Goal: Information Seeking & Learning: Learn about a topic

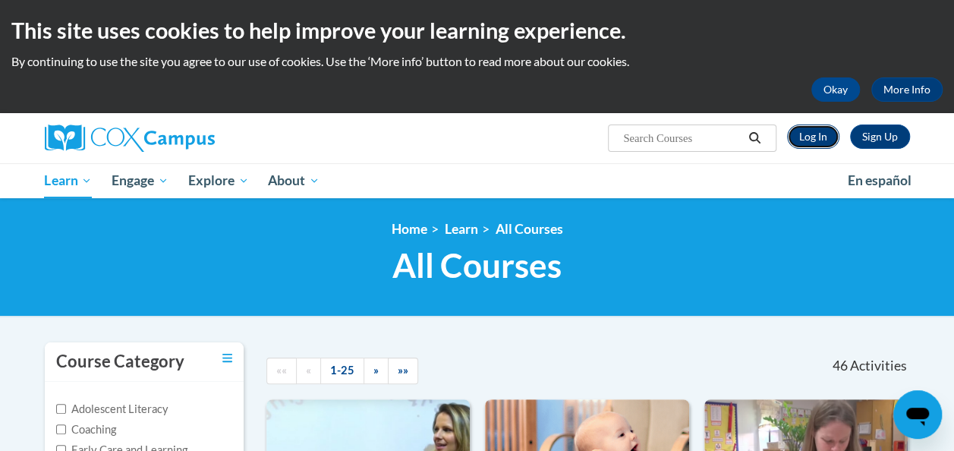
click at [809, 135] on link "Log In" at bounding box center [813, 137] width 52 height 24
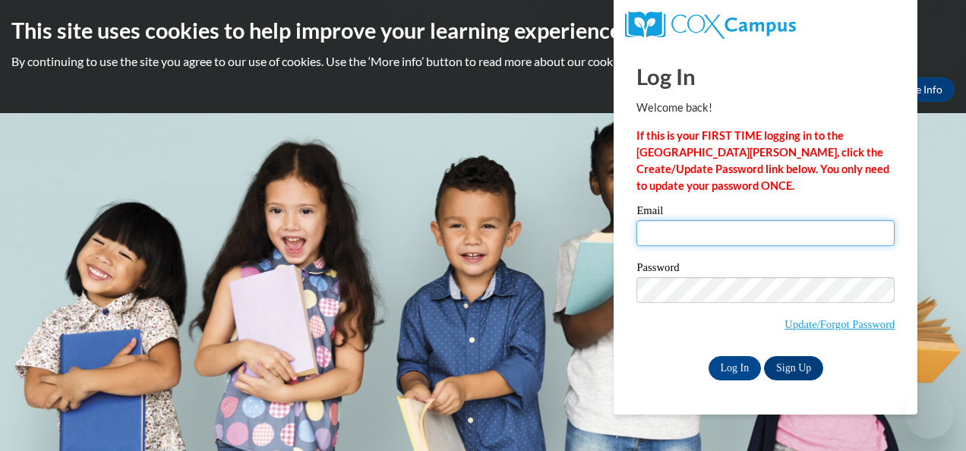
click at [705, 231] on input "Email" at bounding box center [765, 233] width 258 height 26
type input "[EMAIL_ADDRESS][DOMAIN_NAME]"
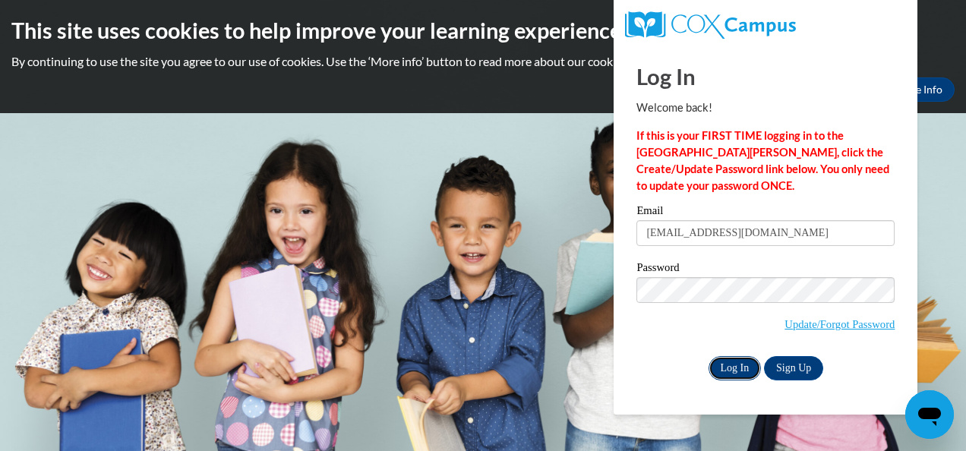
click at [730, 371] on input "Log In" at bounding box center [734, 368] width 53 height 24
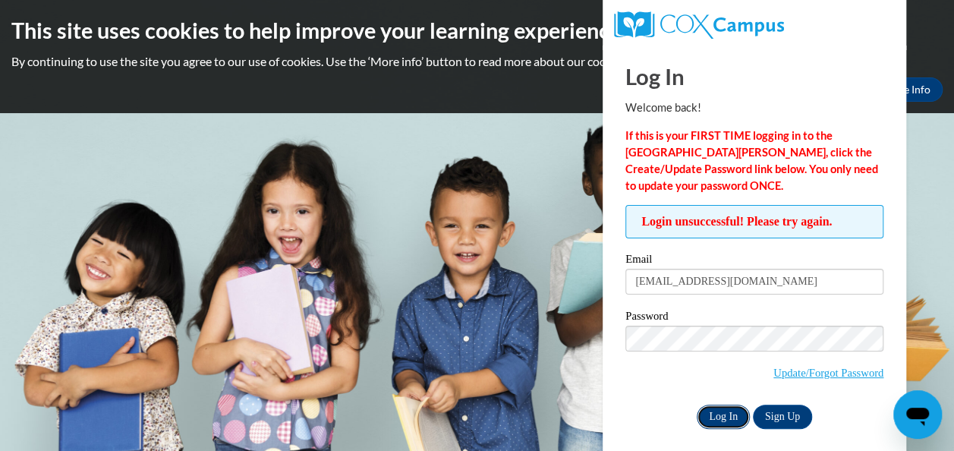
click at [717, 412] on input "Log In" at bounding box center [723, 417] width 53 height 24
click at [724, 416] on input "Log In" at bounding box center [723, 417] width 53 height 24
click at [720, 419] on input "Log In" at bounding box center [723, 417] width 53 height 24
click at [940, 161] on body "This site uses cookies to help improve your learning experience. By continuing …" at bounding box center [477, 225] width 954 height 451
click at [573, 167] on body "This site uses cookies to help improve your learning experience. By continuing …" at bounding box center [477, 225] width 954 height 451
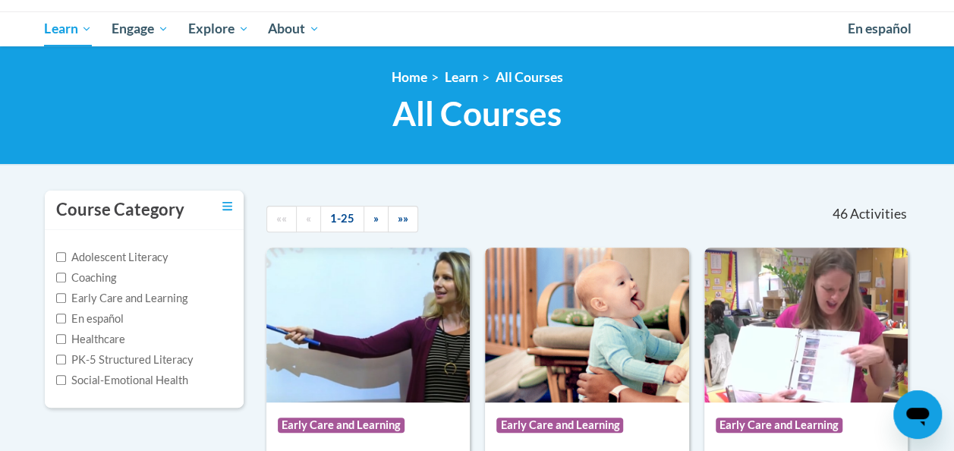
scroll to position [76, 0]
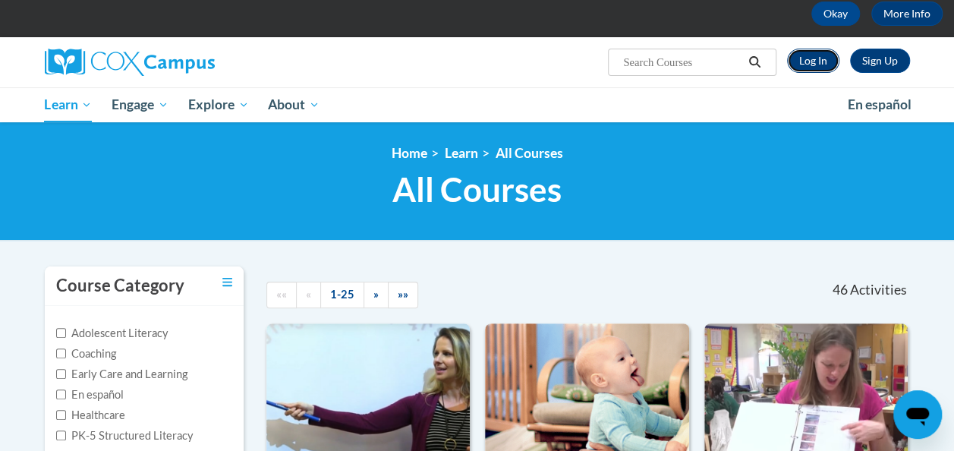
click at [809, 66] on link "Log In" at bounding box center [813, 61] width 52 height 24
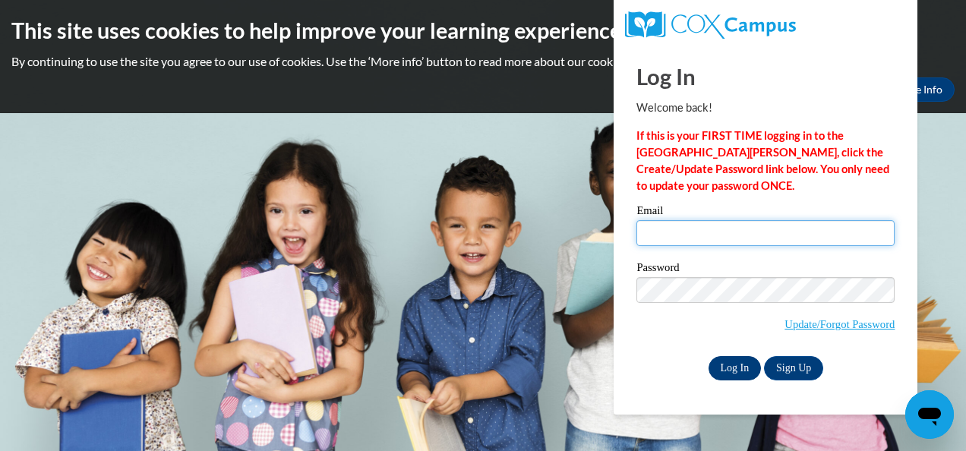
type input "[EMAIL_ADDRESS][DOMAIN_NAME]"
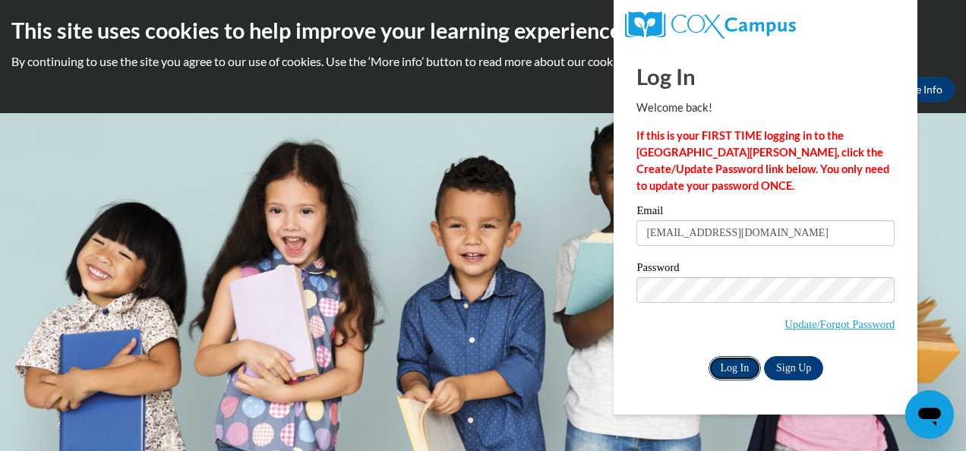
click at [732, 364] on input "Log In" at bounding box center [734, 368] width 53 height 24
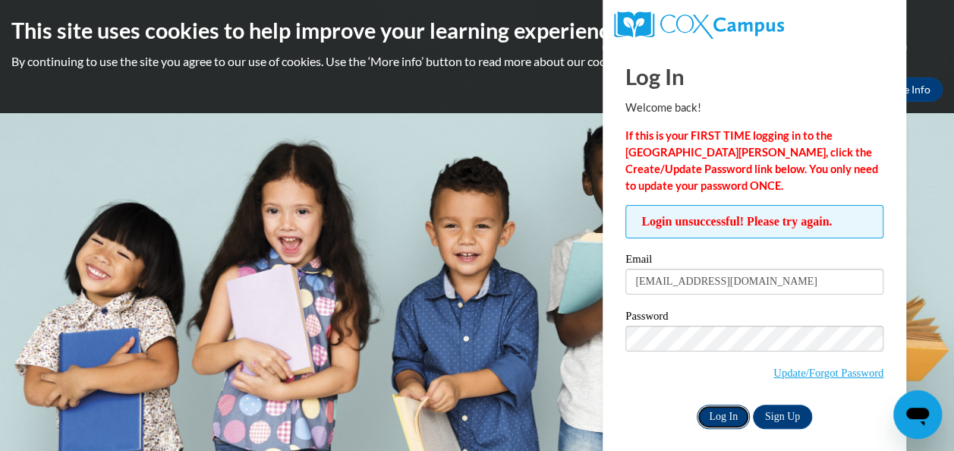
click at [723, 418] on input "Log In" at bounding box center [723, 417] width 53 height 24
click at [785, 373] on link "Update/Forgot Password" at bounding box center [829, 373] width 110 height 12
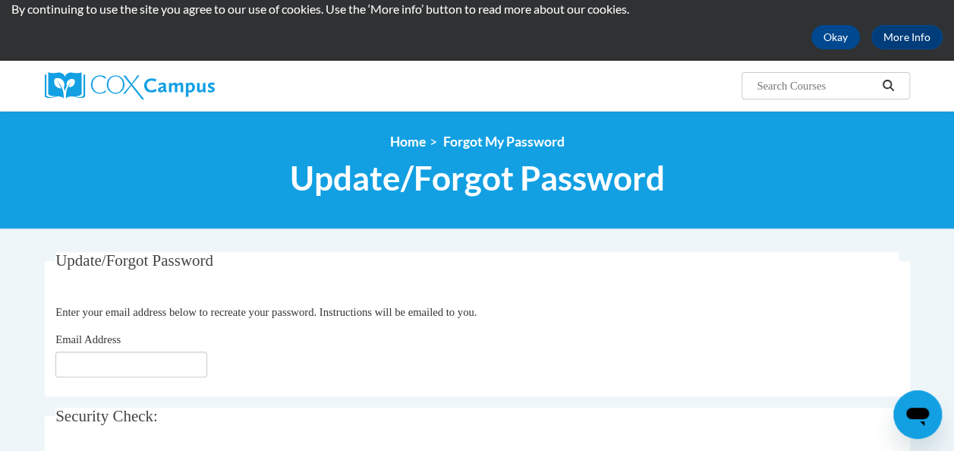
scroll to position [76, 0]
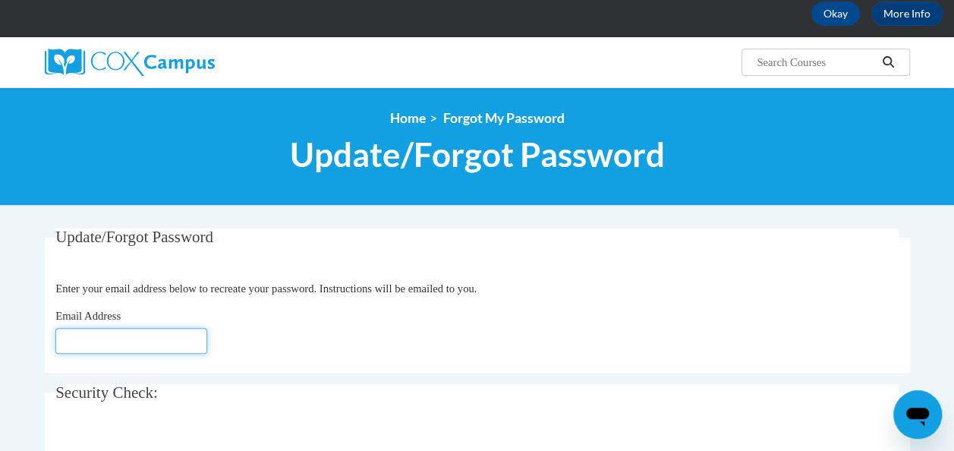
click at [128, 348] on input "Email Address" at bounding box center [131, 341] width 152 height 26
type input "[EMAIL_ADDRESS][DOMAIN_NAME]"
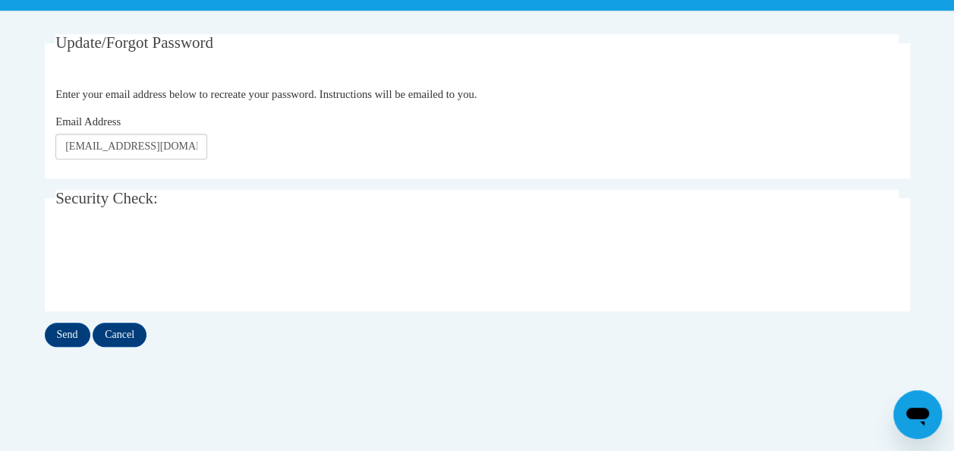
scroll to position [304, 0]
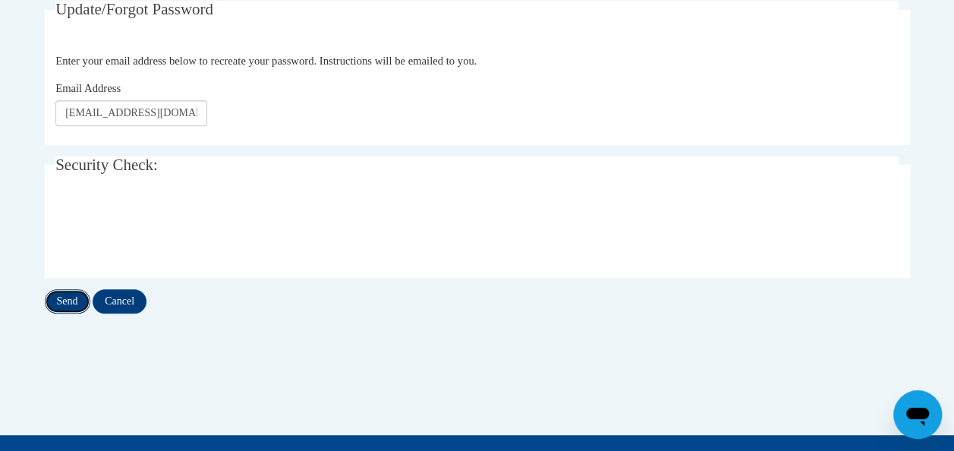
click at [71, 301] on input "Send" at bounding box center [68, 301] width 46 height 24
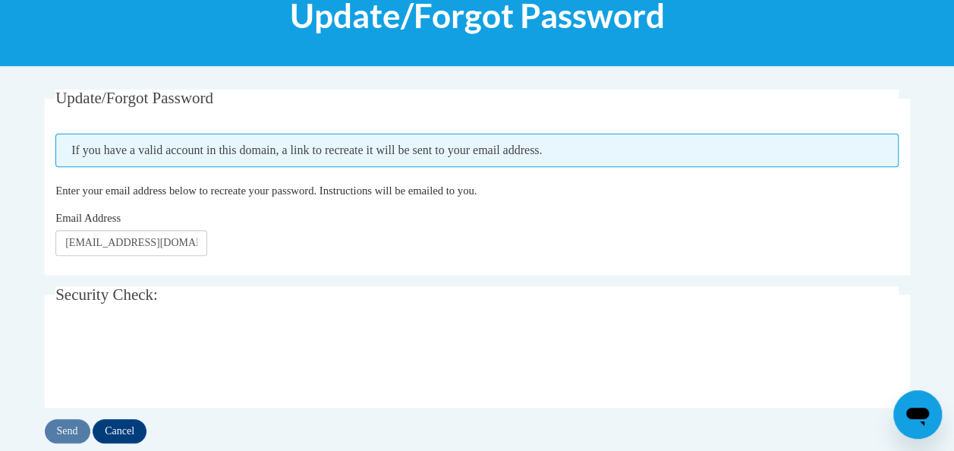
scroll to position [228, 0]
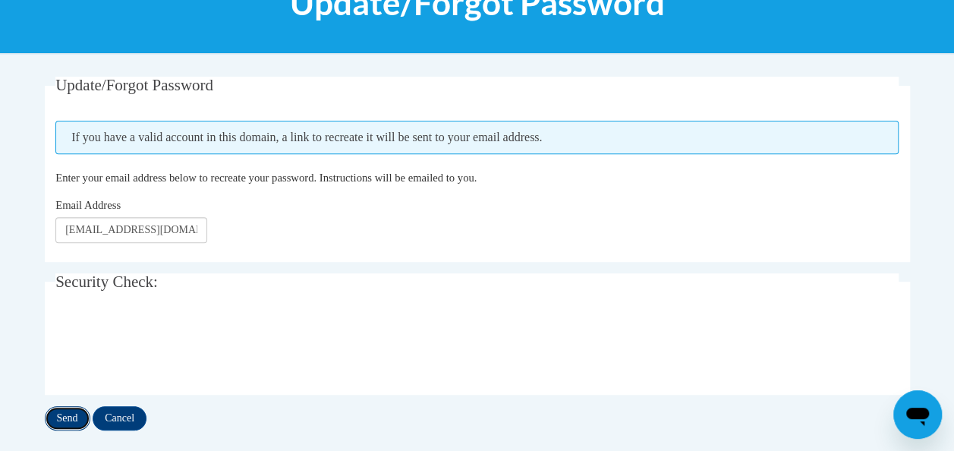
click at [67, 424] on input "Send" at bounding box center [68, 418] width 46 height 24
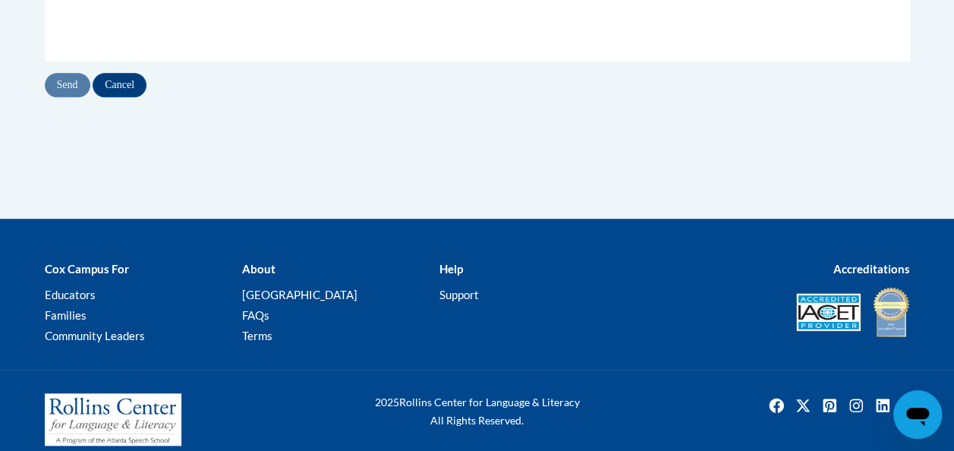
scroll to position [577, 0]
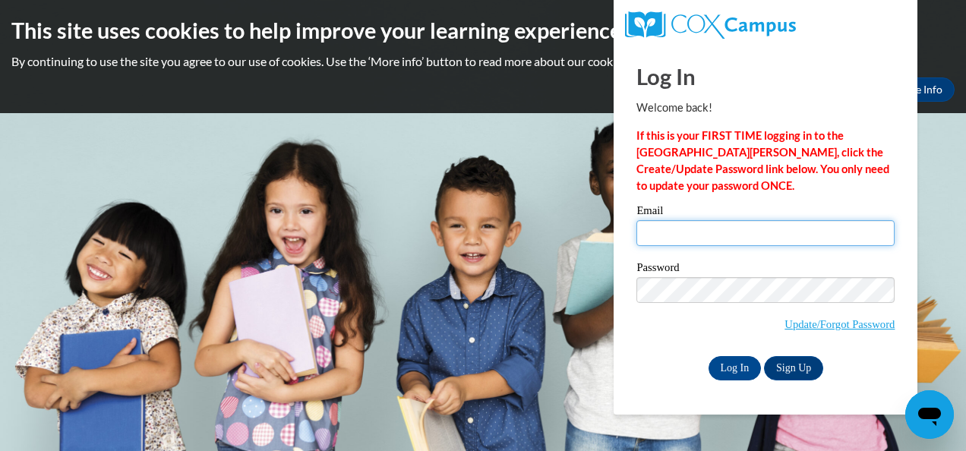
type input "cjohnsonk@aol.com"
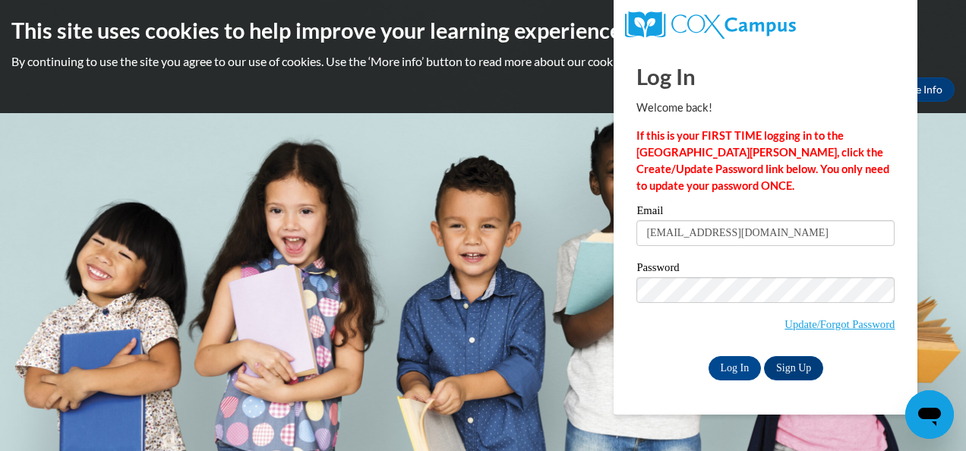
click at [604, 175] on body "This site uses cookies to help improve your learning experience. By continuing …" at bounding box center [483, 225] width 966 height 451
click at [845, 321] on link "Update/Forgot Password" at bounding box center [839, 324] width 110 height 12
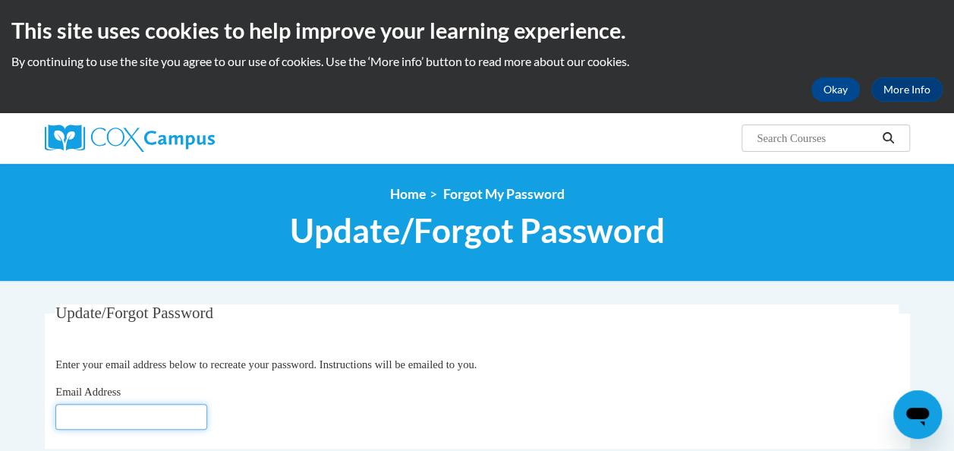
click at [111, 416] on input "Email Address" at bounding box center [131, 417] width 152 height 26
type input "cjohnsonk@aol.com"
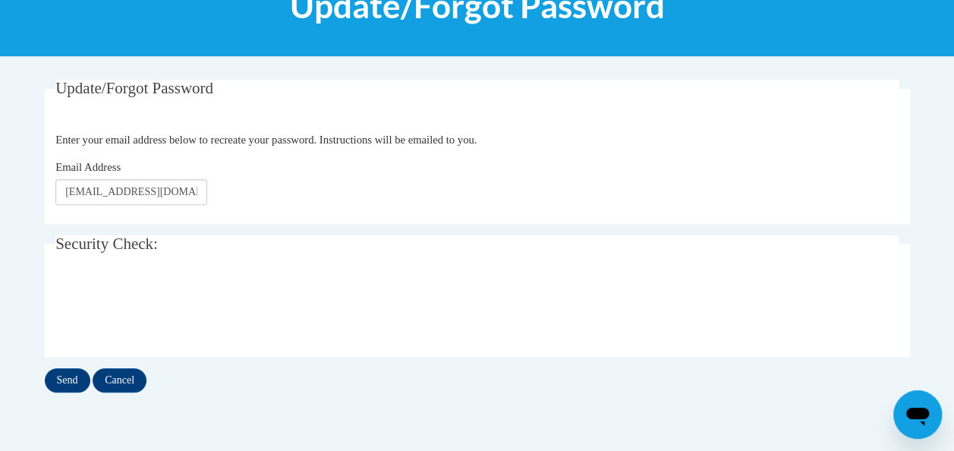
scroll to position [304, 0]
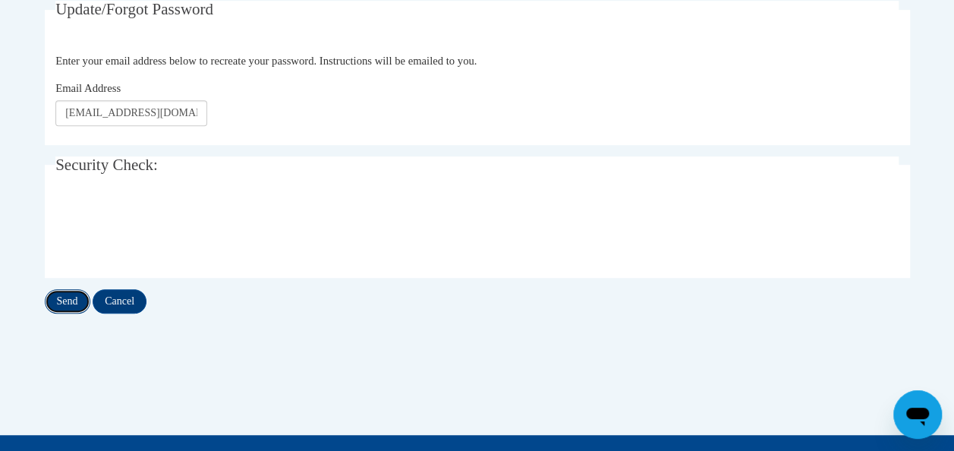
click at [58, 297] on input "Send" at bounding box center [68, 301] width 46 height 24
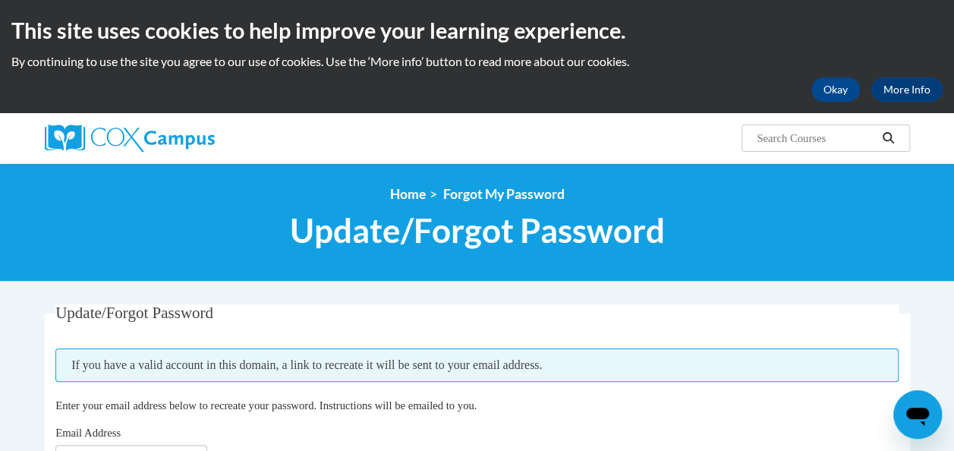
click at [155, 126] on div at bounding box center [181, 138] width 296 height 50
click at [140, 46] on div "This site uses cookies to help improve your learning experience. By continuing …" at bounding box center [477, 56] width 954 height 113
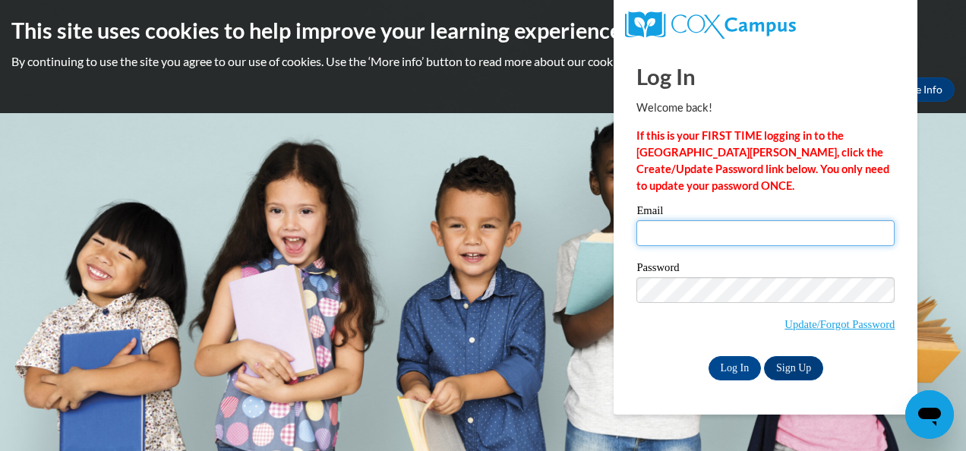
type input "[EMAIL_ADDRESS][DOMAIN_NAME]"
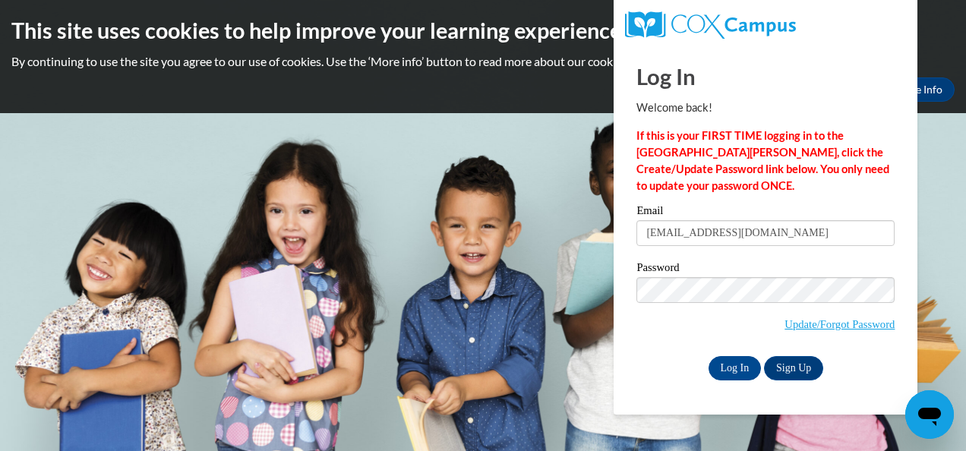
click at [635, 361] on div "Please enter your email! Please enter your password! Email [EMAIL_ADDRESS][DOMA…" at bounding box center [765, 292] width 281 height 175
click at [736, 360] on input "Log In" at bounding box center [734, 368] width 53 height 24
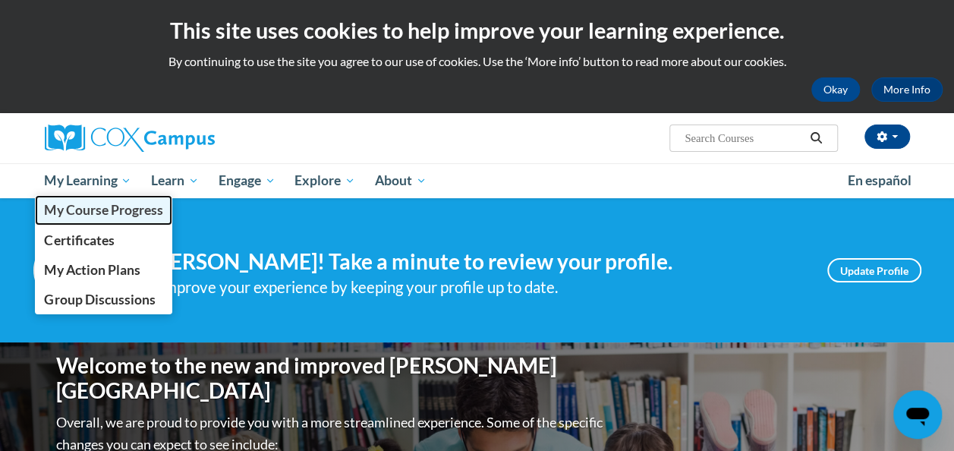
click at [84, 207] on span "My Course Progress" at bounding box center [103, 210] width 118 height 16
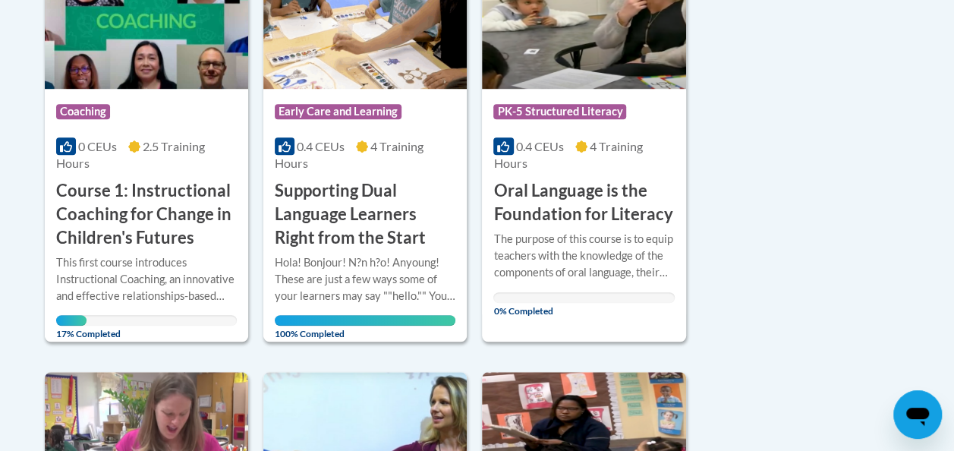
scroll to position [456, 0]
click at [557, 116] on span "PK-5 Structured Literacy" at bounding box center [559, 111] width 133 height 15
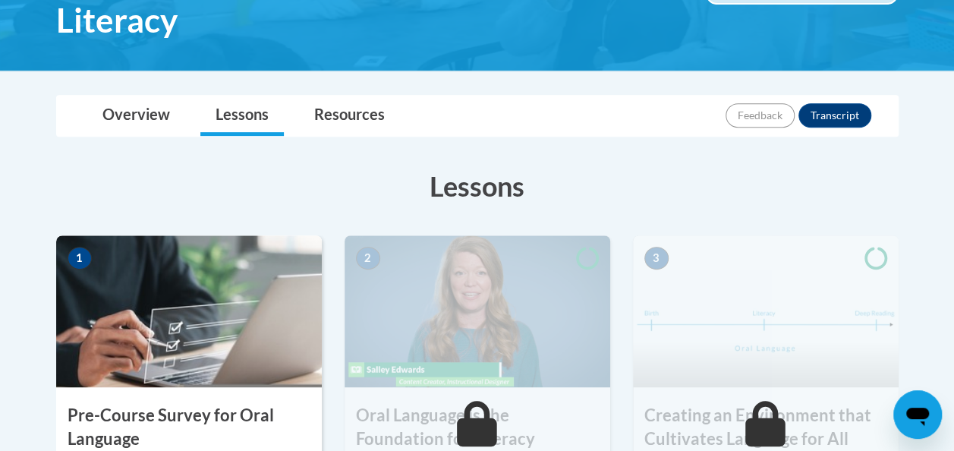
scroll to position [304, 0]
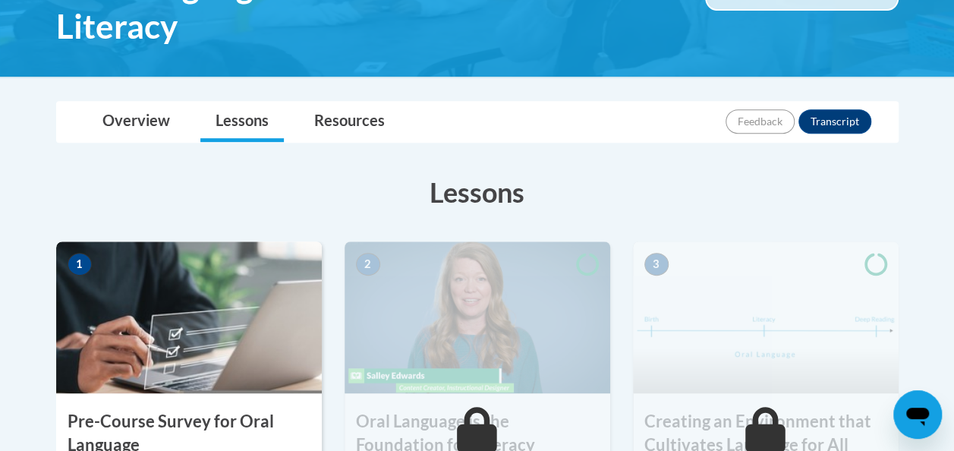
click at [219, 292] on img at bounding box center [189, 317] width 266 height 152
click at [194, 341] on img at bounding box center [189, 317] width 266 height 152
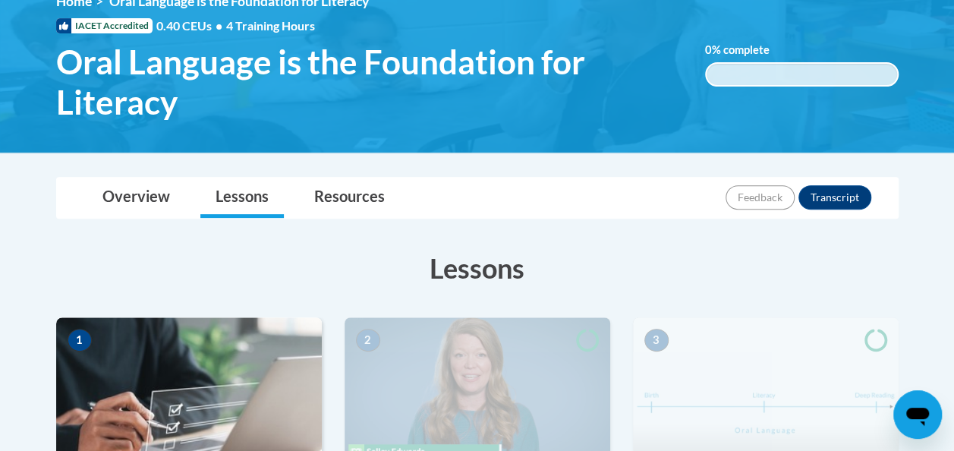
scroll to position [0, 0]
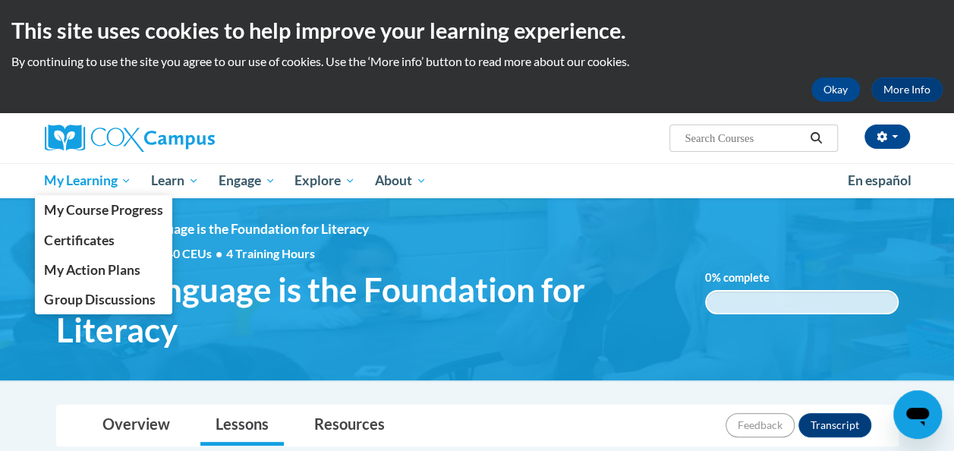
click at [83, 178] on span "My Learning" at bounding box center [87, 181] width 87 height 18
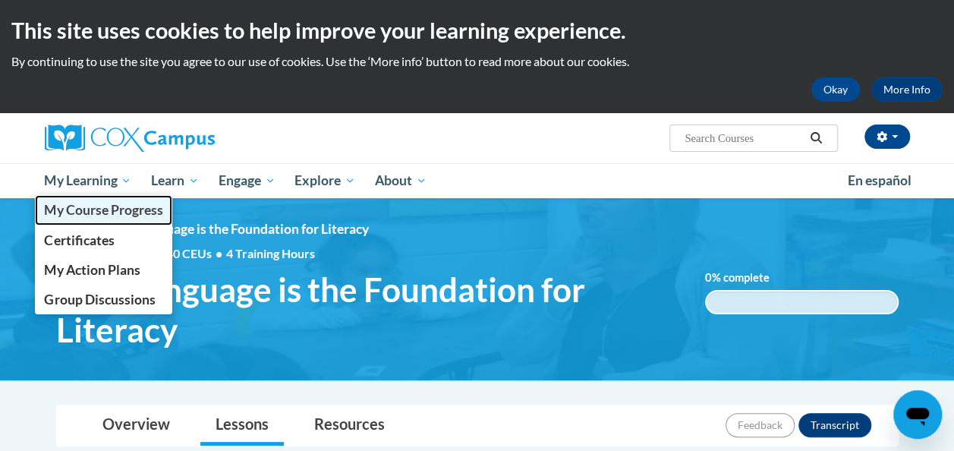
click at [80, 215] on span "My Course Progress" at bounding box center [103, 210] width 118 height 16
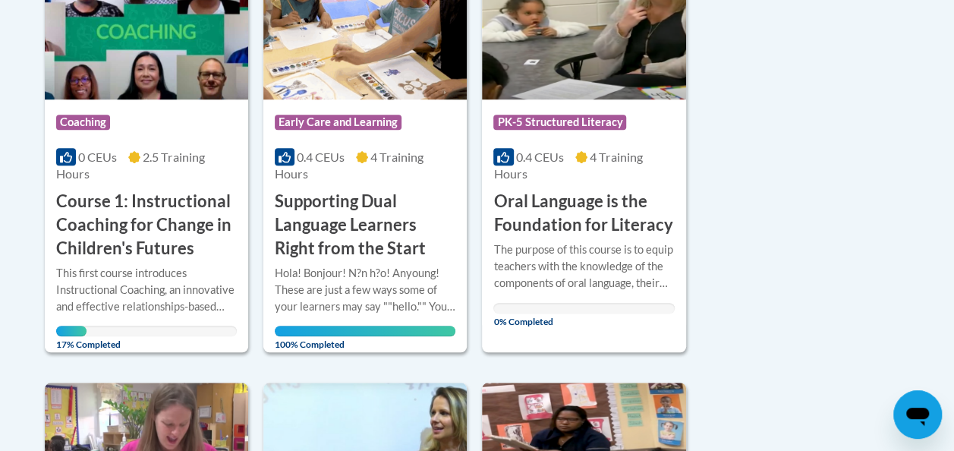
scroll to position [380, 0]
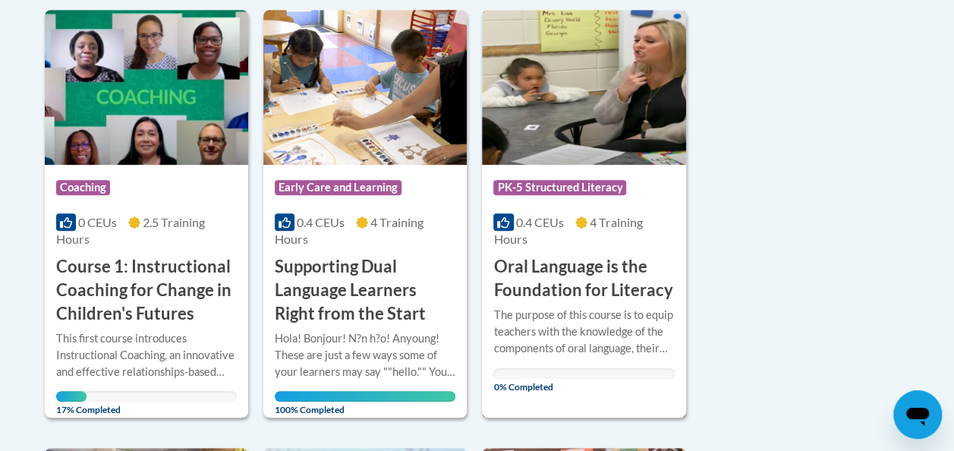
click at [585, 162] on img at bounding box center [583, 87] width 203 height 155
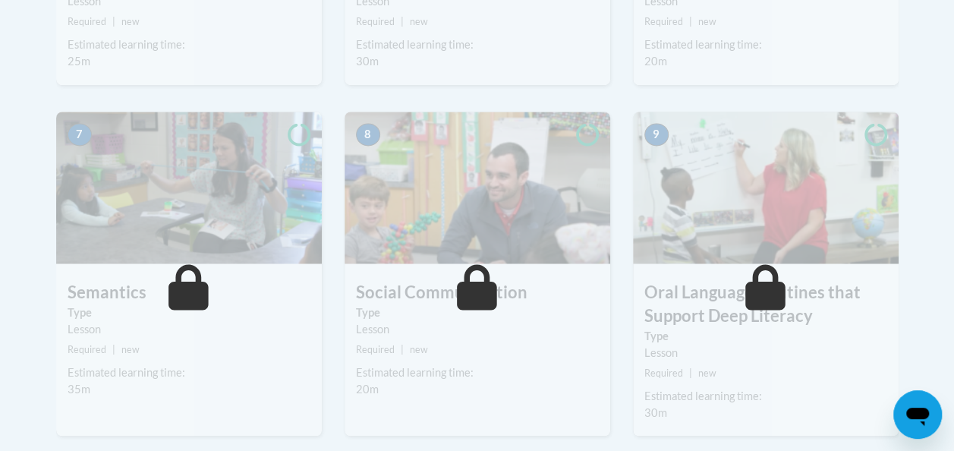
scroll to position [1291, 0]
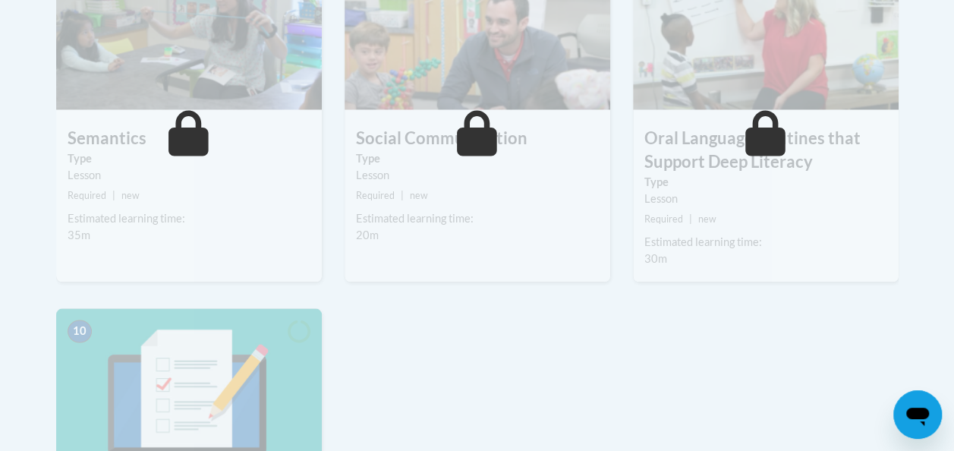
click at [203, 381] on img at bounding box center [189, 384] width 266 height 152
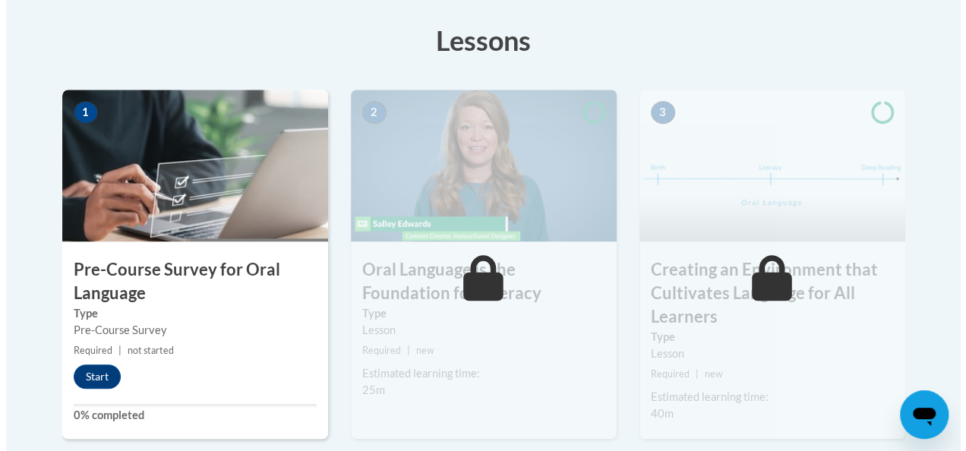
scroll to position [456, 0]
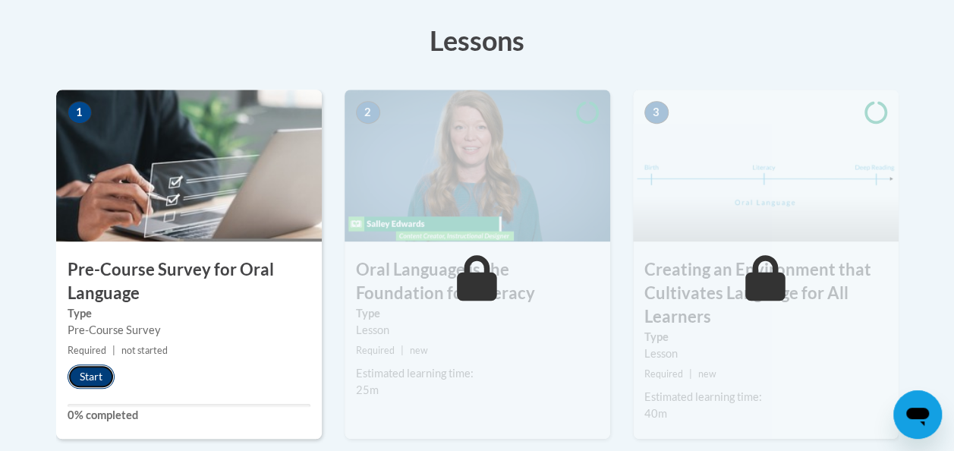
click at [106, 383] on button "Start" at bounding box center [91, 376] width 47 height 24
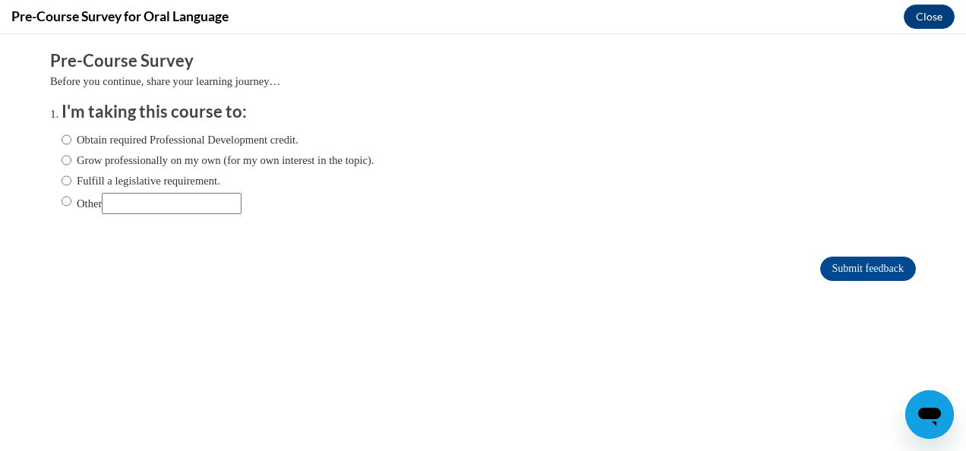
scroll to position [0, 0]
click at [65, 131] on label "Obtain required Professional Development credit." at bounding box center [179, 139] width 237 height 17
click at [65, 131] on input "Obtain required Professional Development credit." at bounding box center [66, 139] width 10 height 17
radio input "true"
click at [820, 267] on input "Submit feedback" at bounding box center [868, 269] width 96 height 24
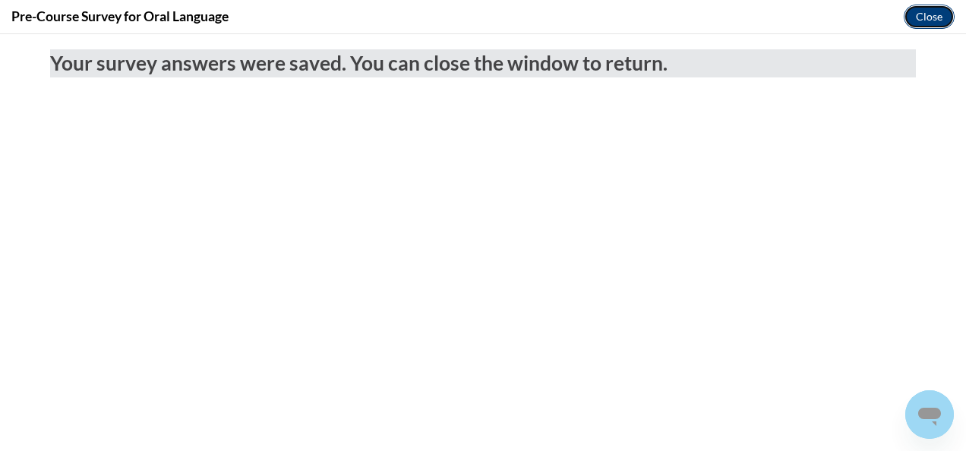
drag, startPoint x: 920, startPoint y: 18, endPoint x: 913, endPoint y: 29, distance: 13.1
click at [920, 18] on button "Close" at bounding box center [928, 17] width 51 height 24
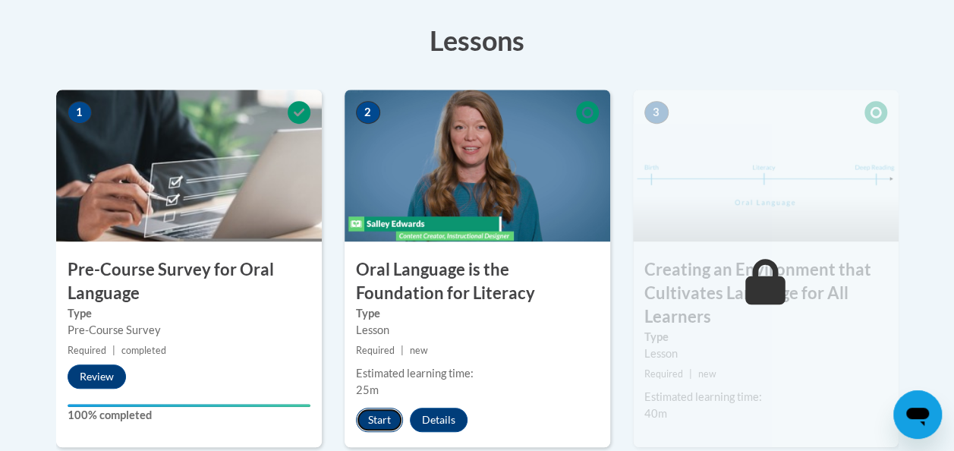
click at [371, 413] on button "Start" at bounding box center [379, 420] width 47 height 24
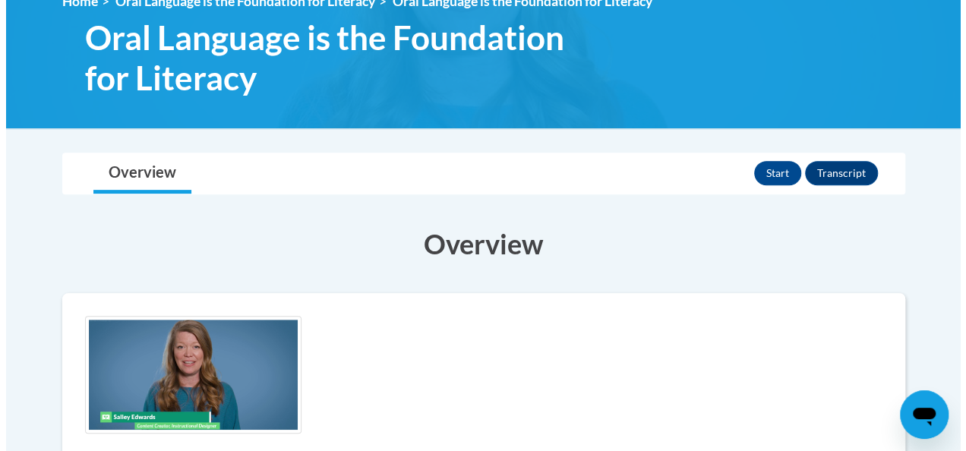
scroll to position [304, 0]
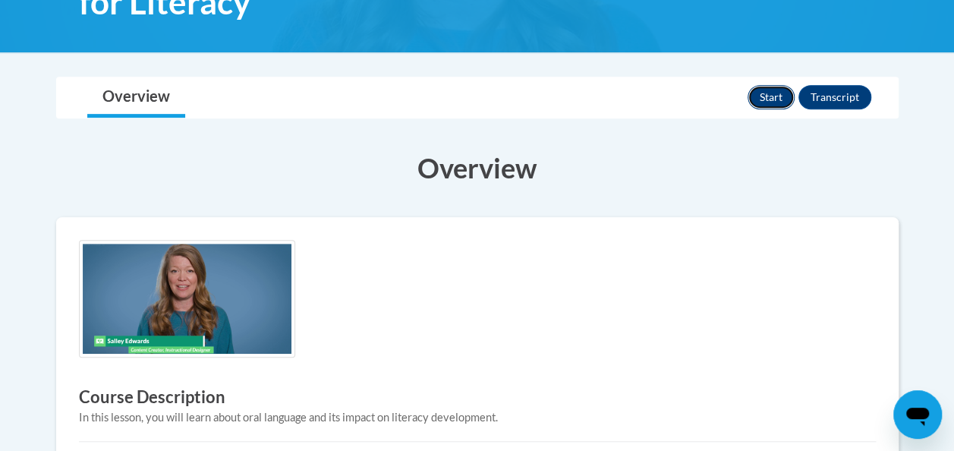
click at [768, 102] on button "Start" at bounding box center [771, 97] width 47 height 24
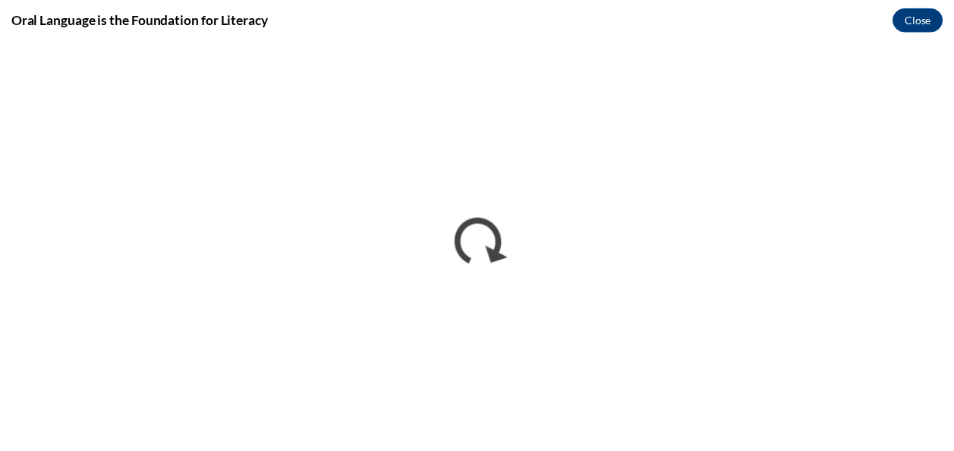
scroll to position [0, 0]
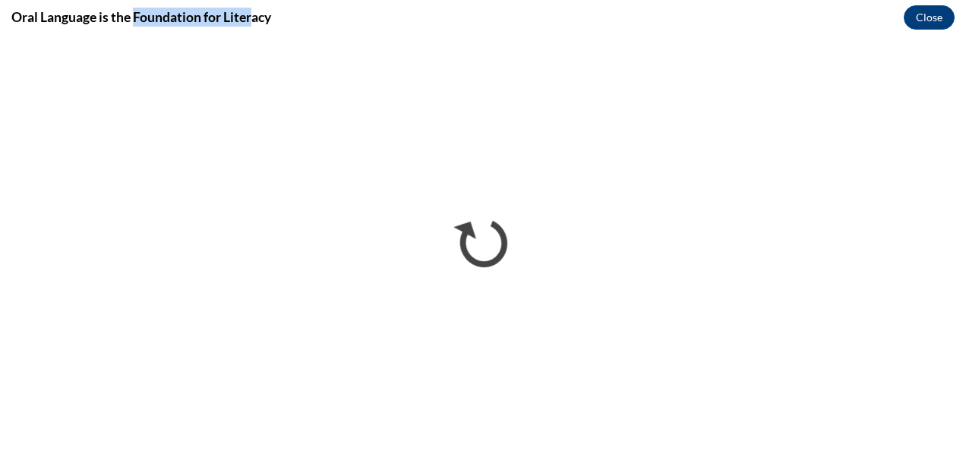
drag, startPoint x: 136, startPoint y: 27, endPoint x: 283, endPoint y: -1, distance: 149.9
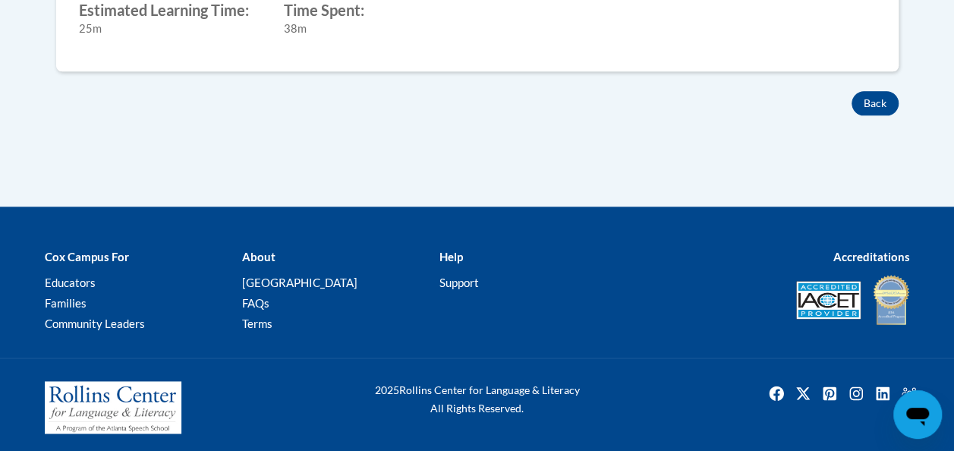
scroll to position [878, 0]
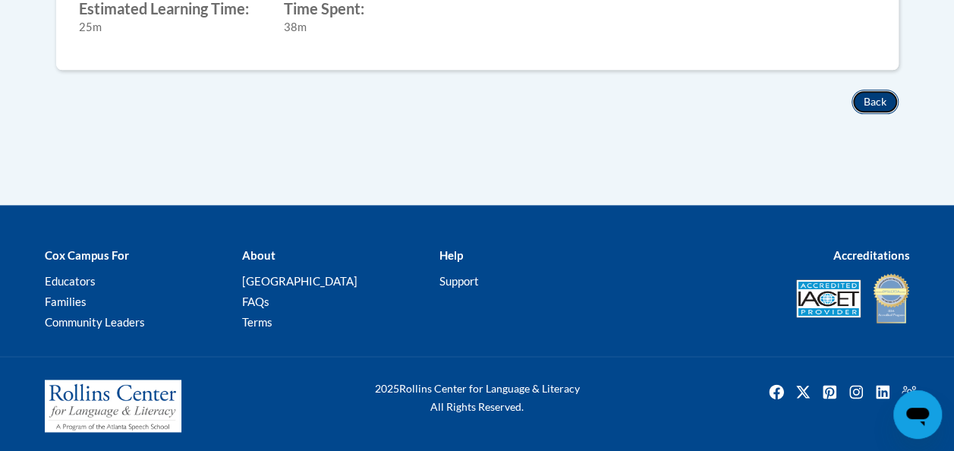
click at [869, 93] on button "Back" at bounding box center [875, 102] width 47 height 24
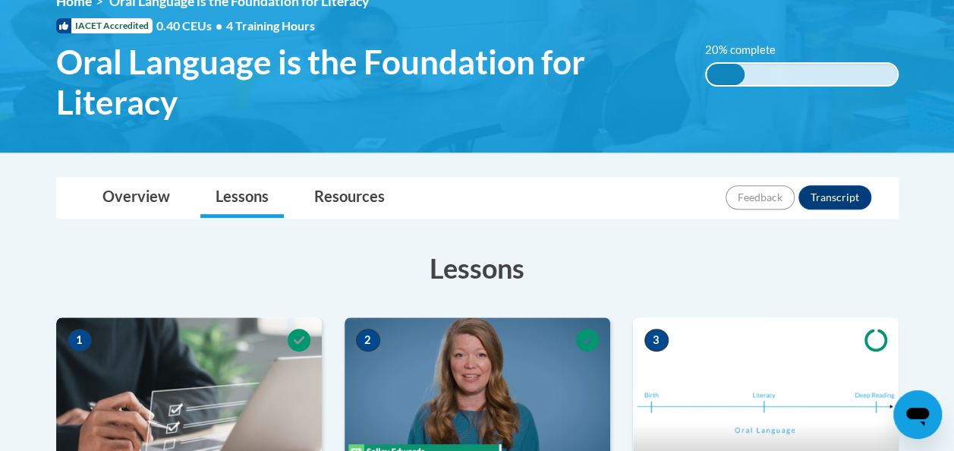
scroll to position [380, 0]
